Goal: Task Accomplishment & Management: Complete application form

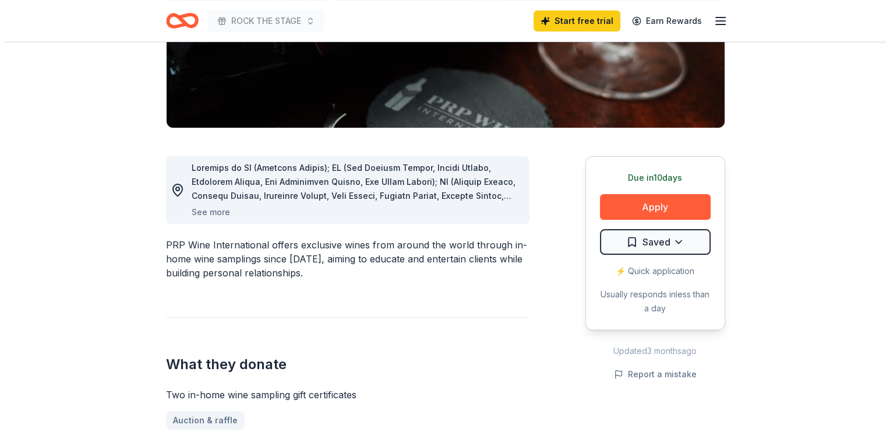
scroll to position [228, 0]
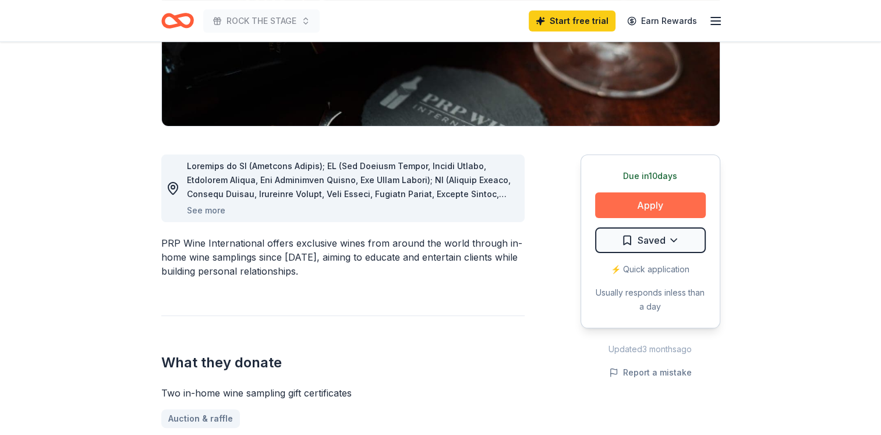
click at [666, 203] on button "Apply" at bounding box center [650, 205] width 111 height 26
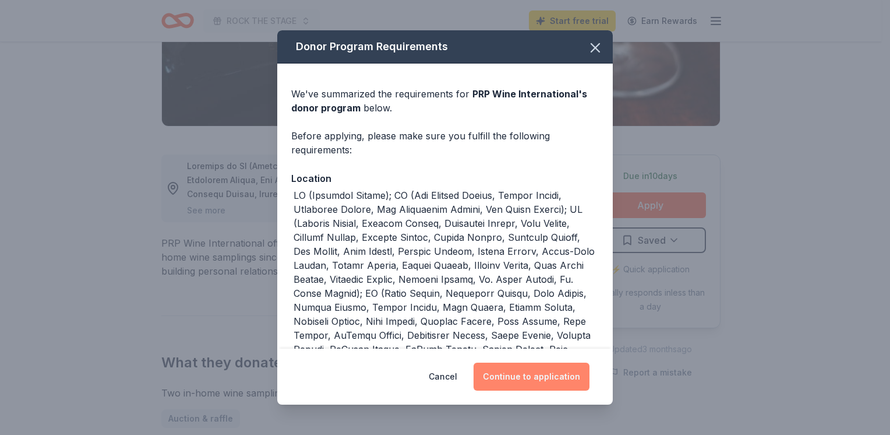
click at [527, 368] on button "Continue to application" at bounding box center [532, 376] width 116 height 28
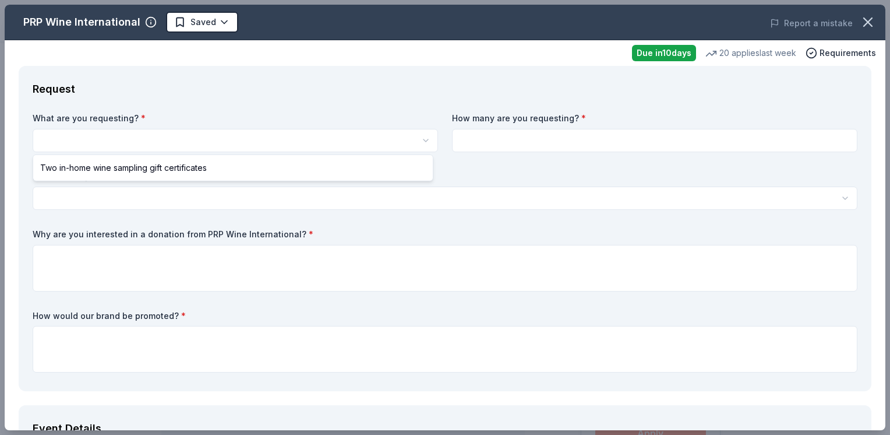
select select "Two in-home wine sampling gift certificates"
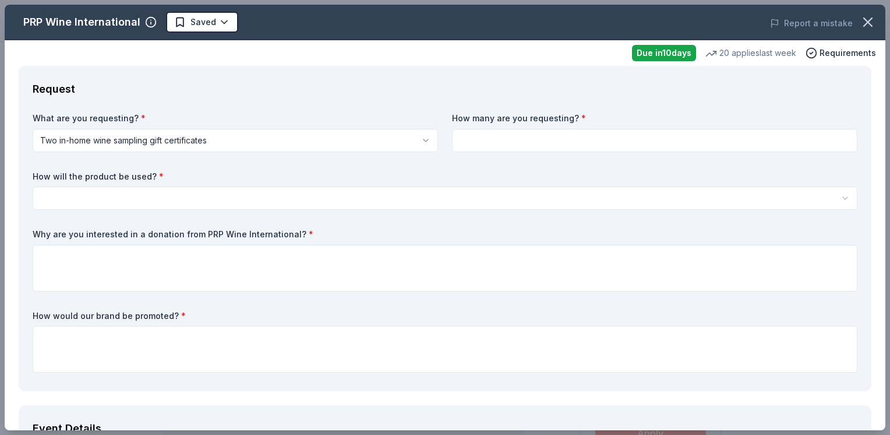
click at [522, 141] on input at bounding box center [654, 140] width 405 height 23
type input "2"
click at [160, 197] on html "ROCK THE STAGE Saved Apply Due [DATE] Share PRP Wine International New • 2 revi…" at bounding box center [445, 217] width 890 height 435
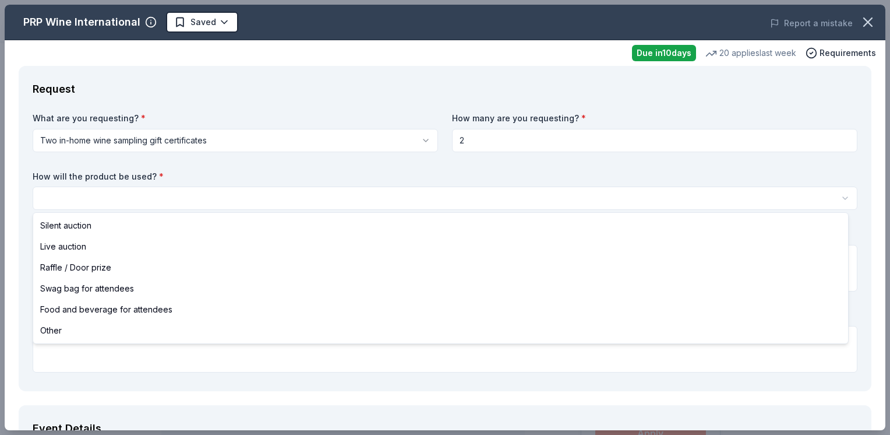
select select "raffleDoorPrize"
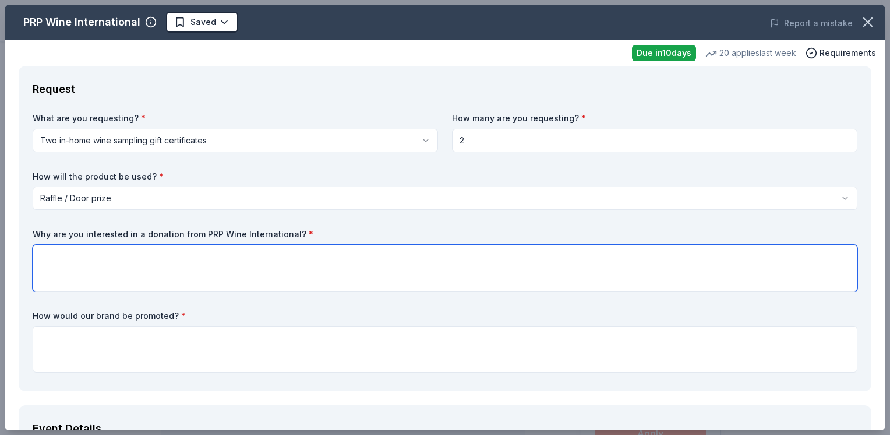
click at [72, 271] on textarea at bounding box center [445, 268] width 825 height 47
type textarea "W"
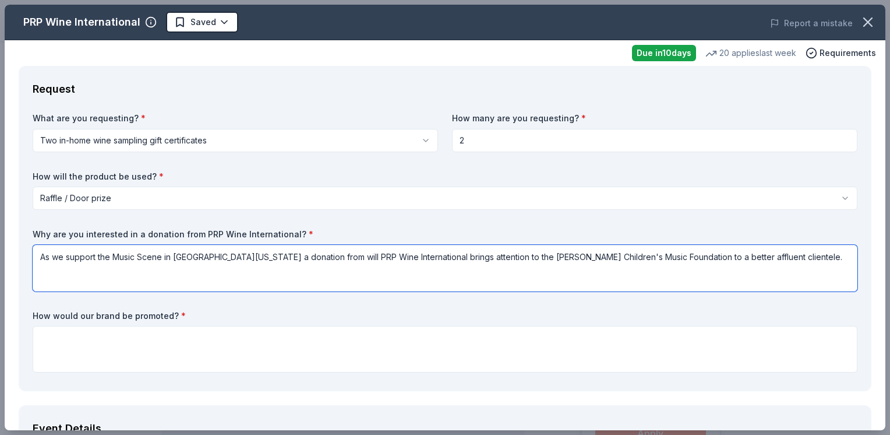
type textarea "As we support the Music Scene in [GEOGRAPHIC_DATA][US_STATE] a donation from wi…"
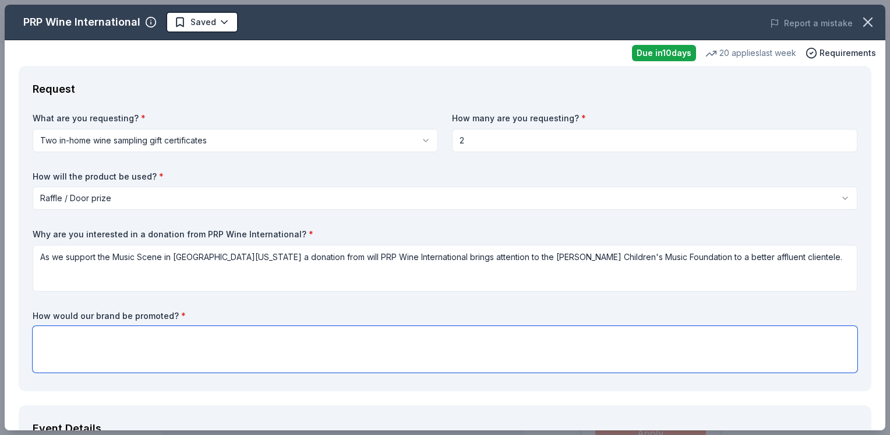
click at [153, 337] on textarea at bounding box center [445, 349] width 825 height 47
type textarea "Through our 3 months of events. Auditions, Semi-Finals and Finals in December. …"
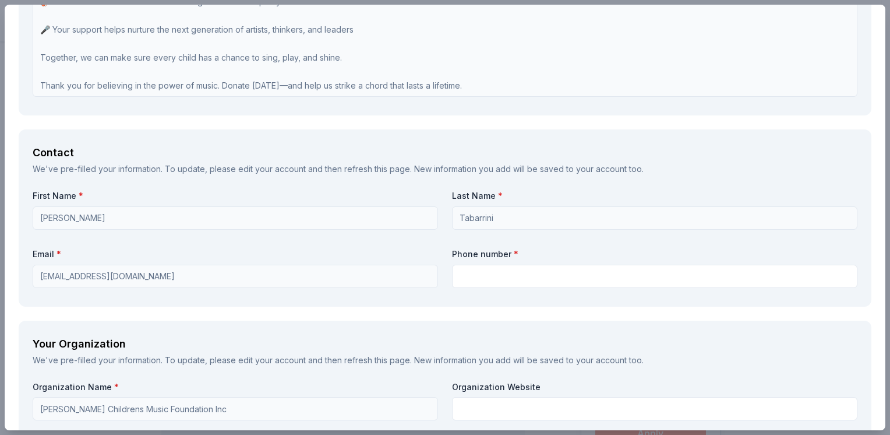
scroll to position [866, 0]
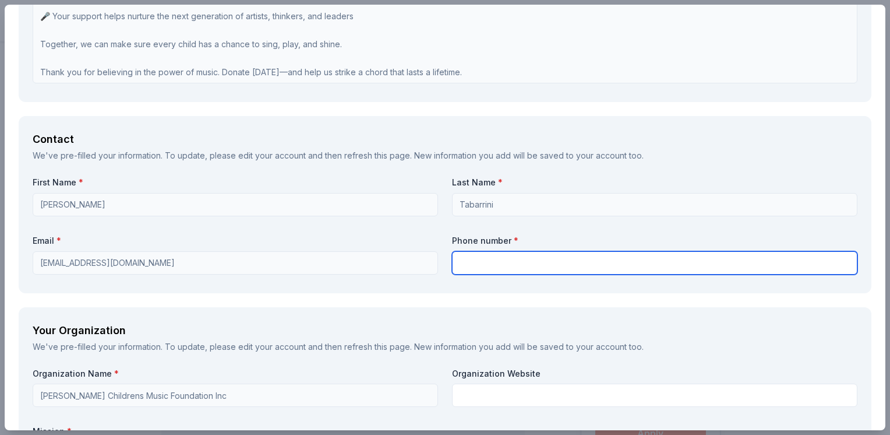
click at [481, 265] on input "text" at bounding box center [654, 262] width 405 height 23
type input "[PHONE_NUMBER]"
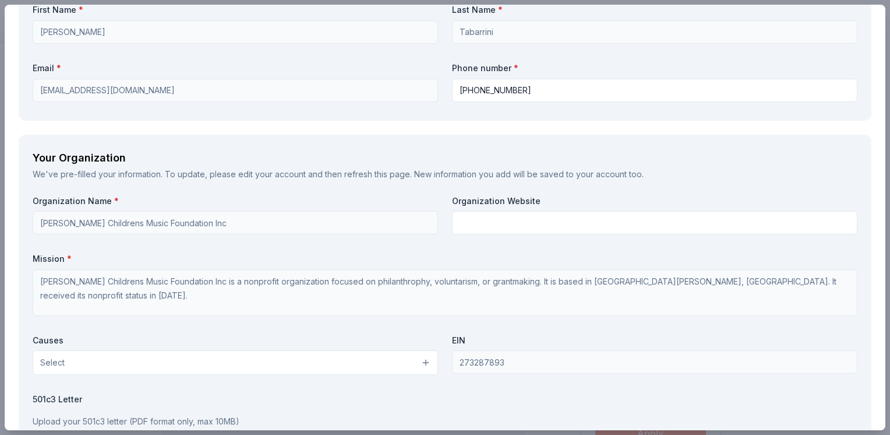
scroll to position [1047, 0]
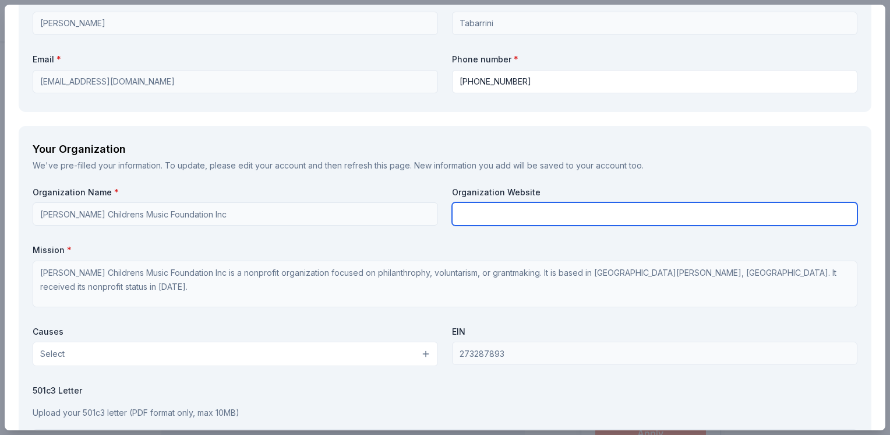
click at [490, 213] on input "text" at bounding box center [654, 213] width 405 height 23
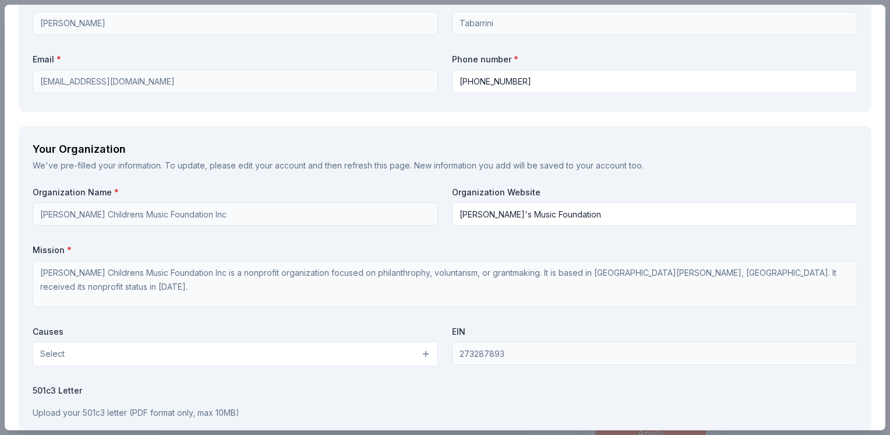
click at [799, 356] on div "EIN [US_EMPLOYER_IDENTIFICATION_NUMBER]" at bounding box center [654, 346] width 405 height 41
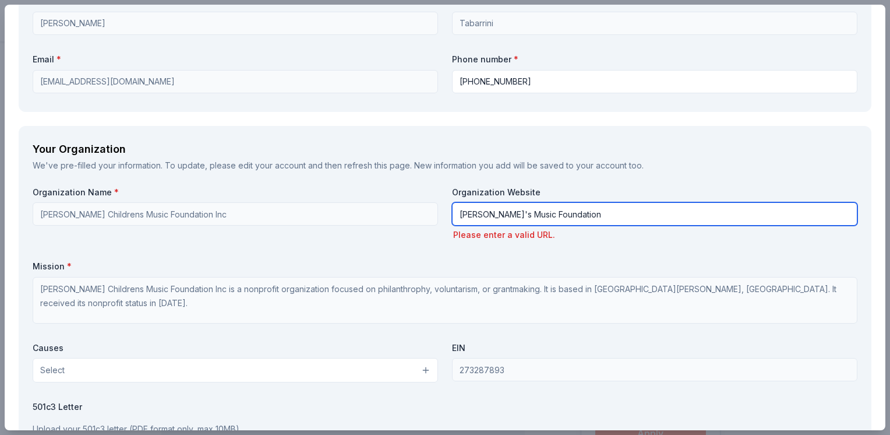
click at [656, 217] on input "[PERSON_NAME]'s Music Foundation" at bounding box center [654, 213] width 405 height 23
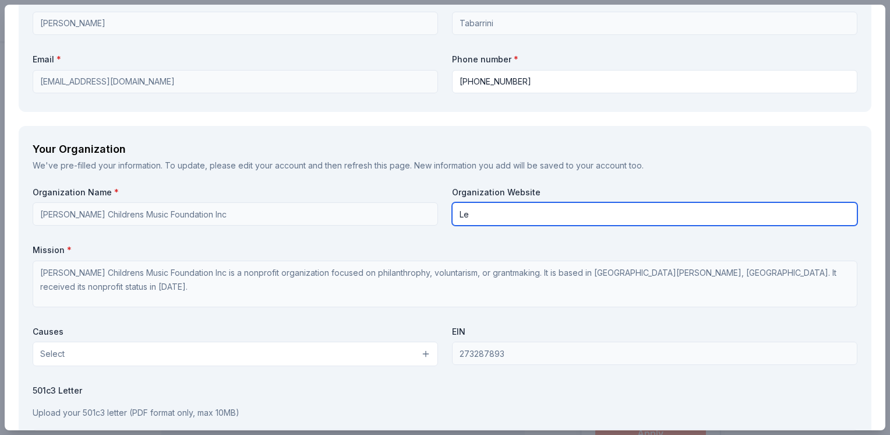
type input "L"
type input "[DOMAIN_NAME]"
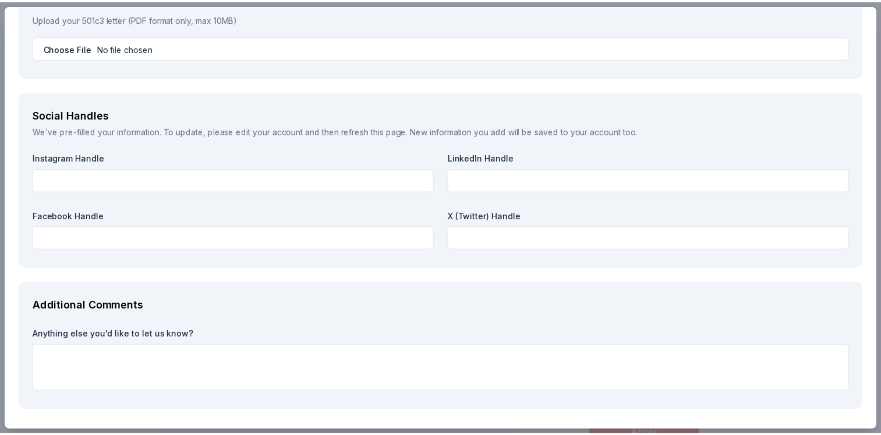
scroll to position [1480, 0]
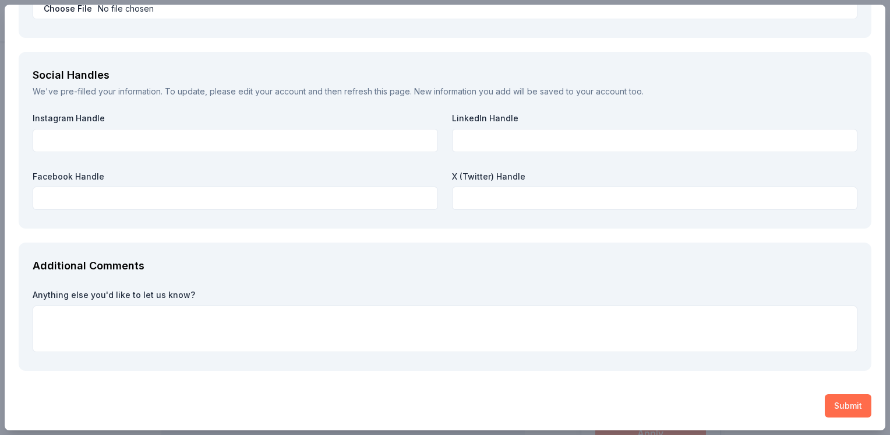
click at [834, 408] on button "Submit" at bounding box center [848, 405] width 47 height 23
